Goal: Book appointment/travel/reservation

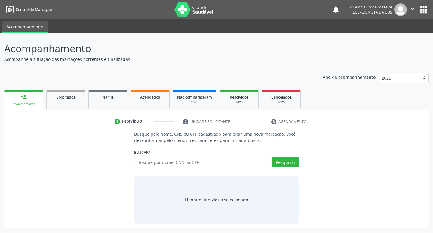
click at [148, 162] on input "text" at bounding box center [202, 162] width 136 height 10
type input "[PERSON_NAME]"
click at [291, 161] on button "Pesquisar" at bounding box center [285, 162] width 27 height 10
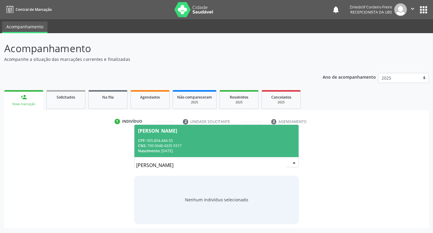
click at [216, 144] on div "CNS: 709 0048 4335 9317" at bounding box center [216, 145] width 157 height 5
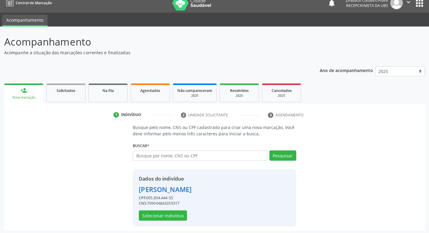
scroll to position [9, 0]
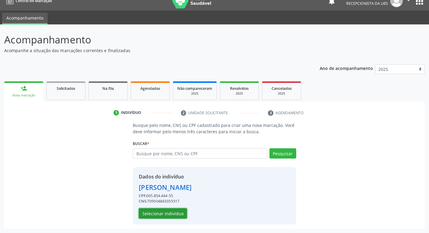
click at [151, 215] on button "Selecionar indivíduo" at bounding box center [163, 213] width 48 height 10
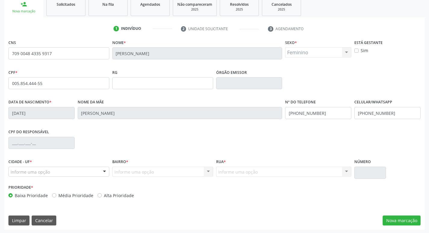
scroll to position [94, 0]
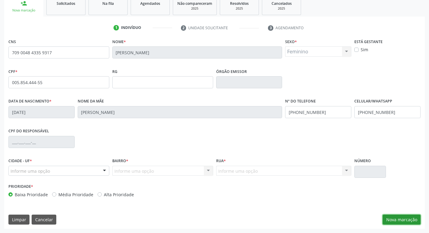
click at [391, 220] on button "Nova marcação" at bounding box center [401, 219] width 38 height 10
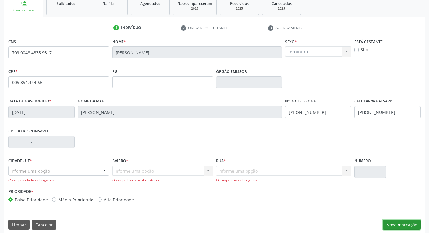
click at [399, 226] on button "Nova marcação" at bounding box center [401, 224] width 38 height 10
click at [399, 224] on button "Nova marcação" at bounding box center [401, 224] width 38 height 10
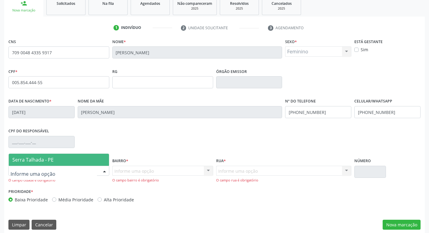
click at [103, 170] on div at bounding box center [104, 171] width 9 height 10
click at [76, 159] on span "Serra Talhada - PE" at bounding box center [59, 159] width 100 height 12
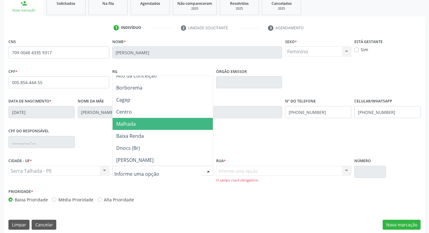
scroll to position [60, 0]
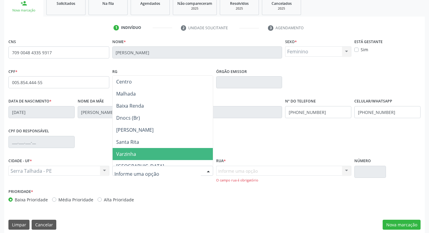
click at [147, 152] on span "Varzinha" at bounding box center [163, 154] width 100 height 12
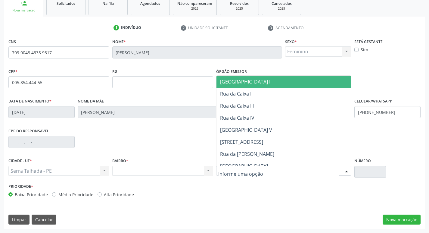
click at [345, 170] on div at bounding box center [346, 171] width 9 height 10
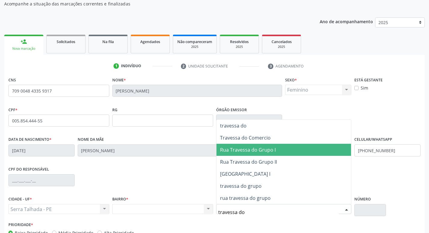
scroll to position [94, 0]
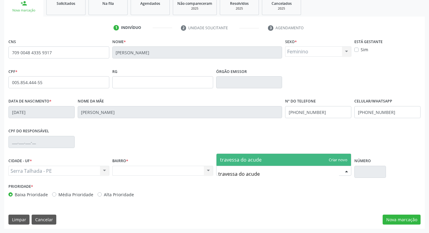
click at [262, 178] on input "travessa do acude" at bounding box center [278, 174] width 121 height 12
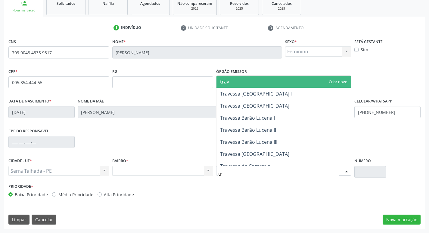
type input "t"
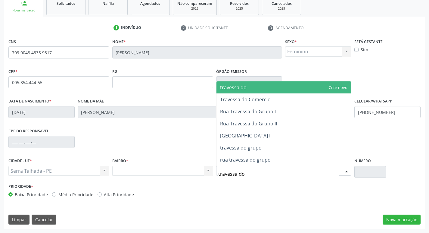
type input "travessa do"
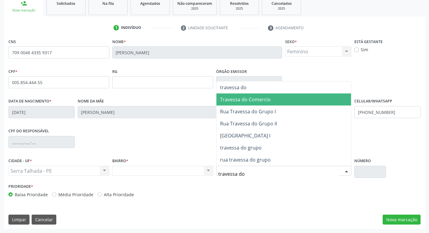
click at [255, 98] on span "Travessa do Comercio" at bounding box center [245, 99] width 51 height 7
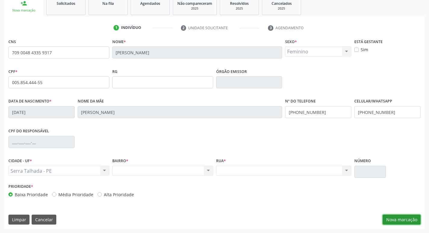
click at [400, 222] on button "Nova marcação" at bounding box center [401, 219] width 38 height 10
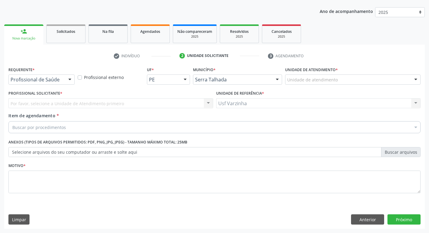
scroll to position [66, 0]
click at [70, 79] on div at bounding box center [69, 80] width 9 height 10
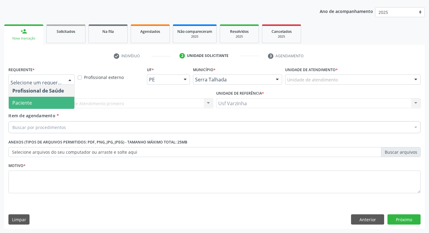
click at [52, 98] on span "Paciente" at bounding box center [42, 103] width 66 height 12
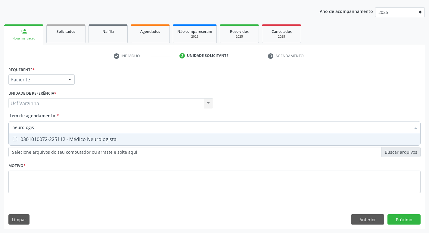
type input "[MEDICAL_DATA]"
click at [65, 144] on span "0301010072-225112 - Médico Neurologista" at bounding box center [214, 139] width 411 height 12
checkbox Neurologista "true"
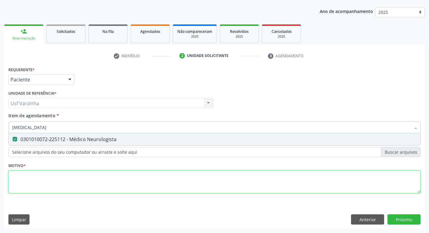
click at [35, 179] on div "Requerente * Paciente Profissional de Saúde Paciente Nenhum resultado encontrad…" at bounding box center [214, 133] width 412 height 136
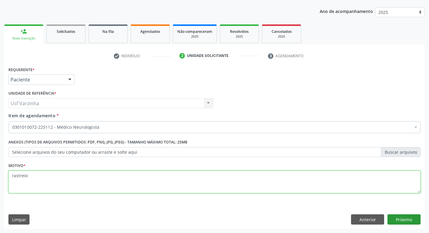
type textarea "rastreio"
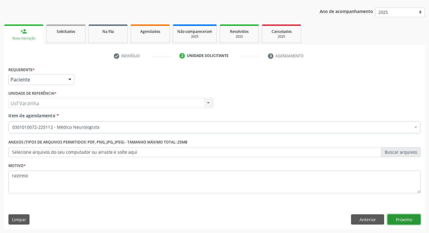
click at [405, 222] on button "Próximo" at bounding box center [403, 219] width 33 height 10
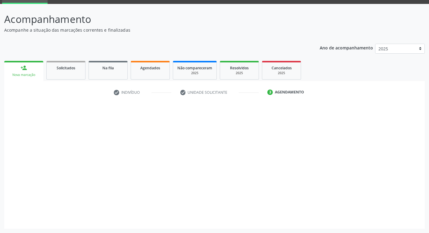
scroll to position [29, 0]
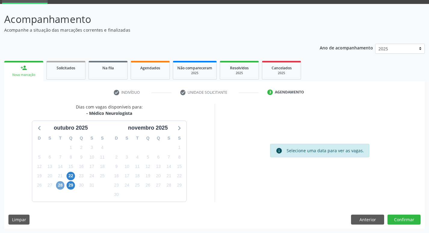
click at [60, 187] on span "28" at bounding box center [60, 185] width 8 height 8
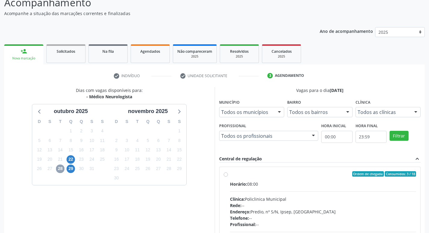
scroll to position [119, 0]
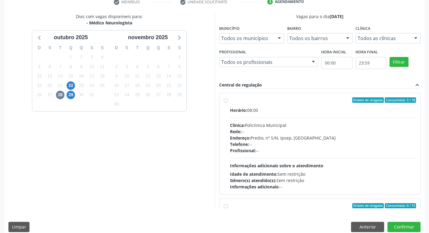
click at [230, 100] on label "Ordem de chegada Consumidos: 3 / 18 Horário: 08:00 Clínica: Policlinica Municip…" at bounding box center [323, 143] width 186 height 92
click at [227, 100] on input "Ordem de chegada Consumidos: 3 / 18 Horário: 08:00 Clínica: Policlinica Municip…" at bounding box center [226, 99] width 4 height 5
radio input "true"
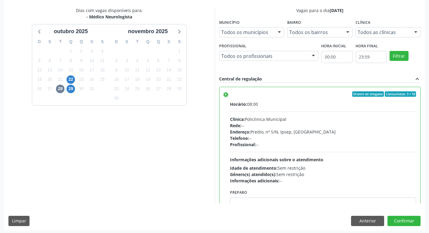
scroll to position [127, 0]
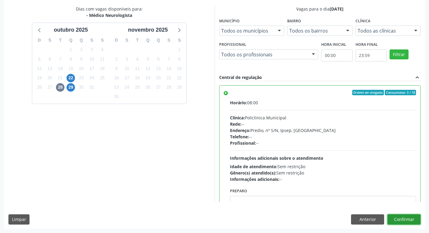
click at [401, 214] on button "Confirmar" at bounding box center [403, 219] width 33 height 10
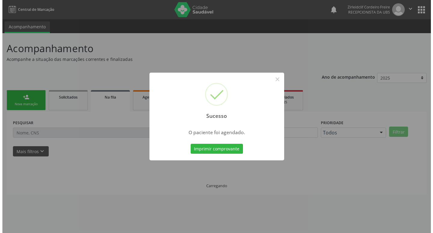
scroll to position [0, 0]
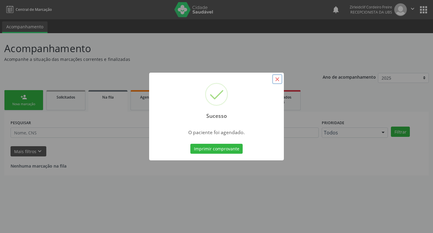
click at [278, 79] on button "×" at bounding box center [277, 79] width 10 height 10
